Goal: Information Seeking & Learning: Learn about a topic

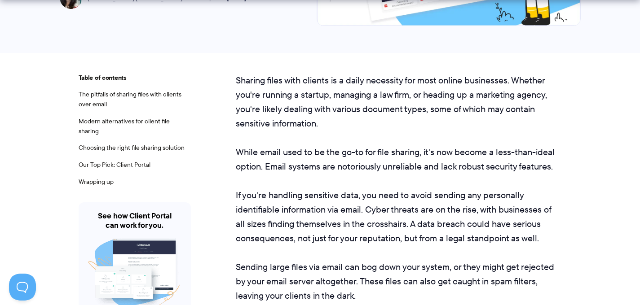
scroll to position [219, 0]
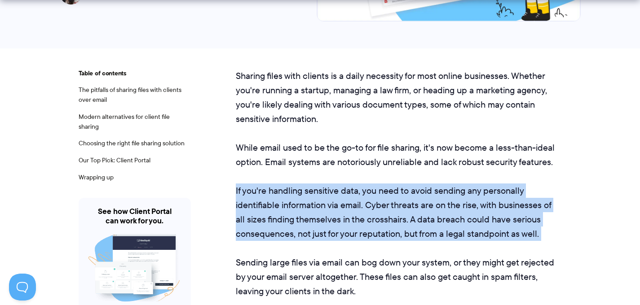
drag, startPoint x: 373, startPoint y: 256, endPoint x: 409, endPoint y: 179, distance: 84.8
drag, startPoint x: 409, startPoint y: 179, endPoint x: 407, endPoint y: 242, distance: 62.5
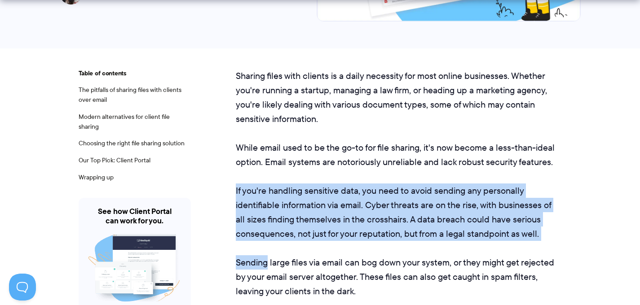
drag, startPoint x: 380, startPoint y: 238, endPoint x: 301, endPoint y: 170, distance: 103.9
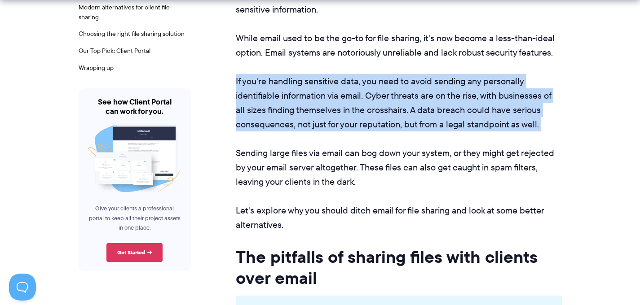
scroll to position [359, 0]
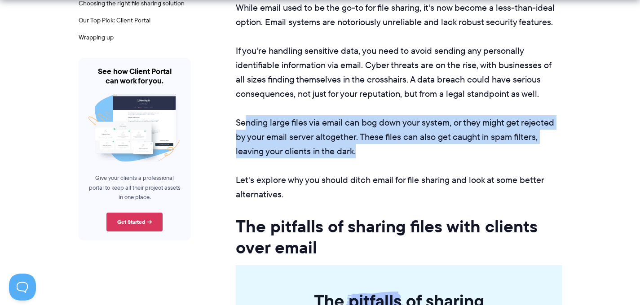
drag, startPoint x: 246, startPoint y: 115, endPoint x: 418, endPoint y: 153, distance: 176.5
click at [418, 153] on p "Sending large files via email can bog down your system, or they might get rejec…" at bounding box center [399, 136] width 326 height 43
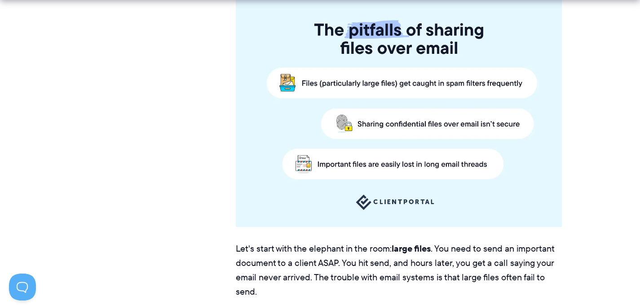
scroll to position [704, 0]
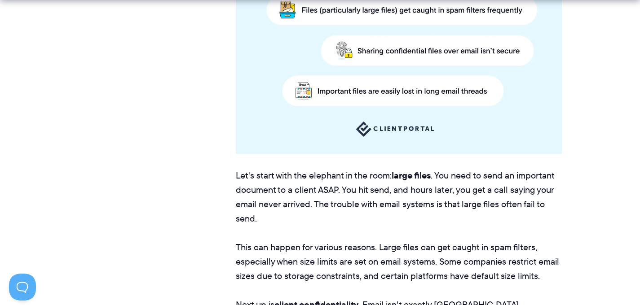
drag, startPoint x: 417, startPoint y: 221, endPoint x: 507, endPoint y: 220, distance: 89.8
click at [507, 220] on p "Let's start with the elephant in the room: large files . You need to send an im…" at bounding box center [399, 196] width 326 height 57
drag, startPoint x: 502, startPoint y: 222, endPoint x: 487, endPoint y: 199, distance: 27.8
click at [487, 199] on p "Let's start with the elephant in the room: large files . You need to send an im…" at bounding box center [399, 196] width 326 height 57
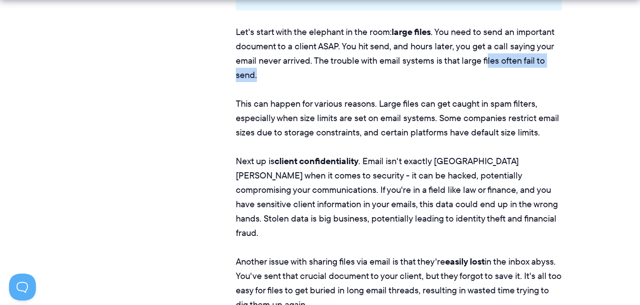
scroll to position [849, 0]
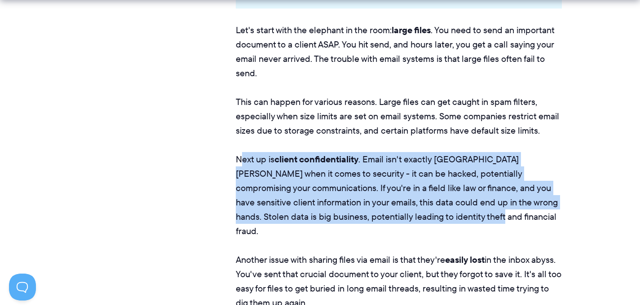
drag, startPoint x: 434, startPoint y: 196, endPoint x: 236, endPoint y: 161, distance: 201.6
click at [237, 161] on p "Next up is client confidentiality . Email isn't exactly [GEOGRAPHIC_DATA][PERSO…" at bounding box center [399, 195] width 326 height 86
click at [236, 161] on p "Next up is client confidentiality . Email isn't exactly [GEOGRAPHIC_DATA][PERSO…" at bounding box center [399, 195] width 326 height 86
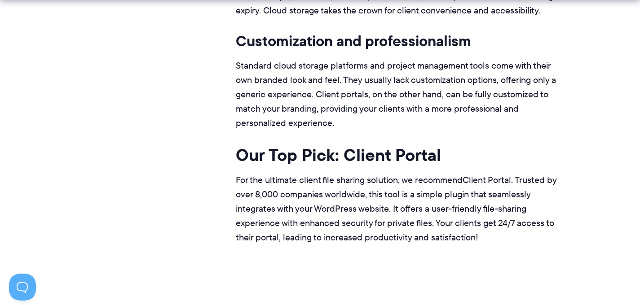
scroll to position [3162, 0]
